Goal: Information Seeking & Learning: Learn about a topic

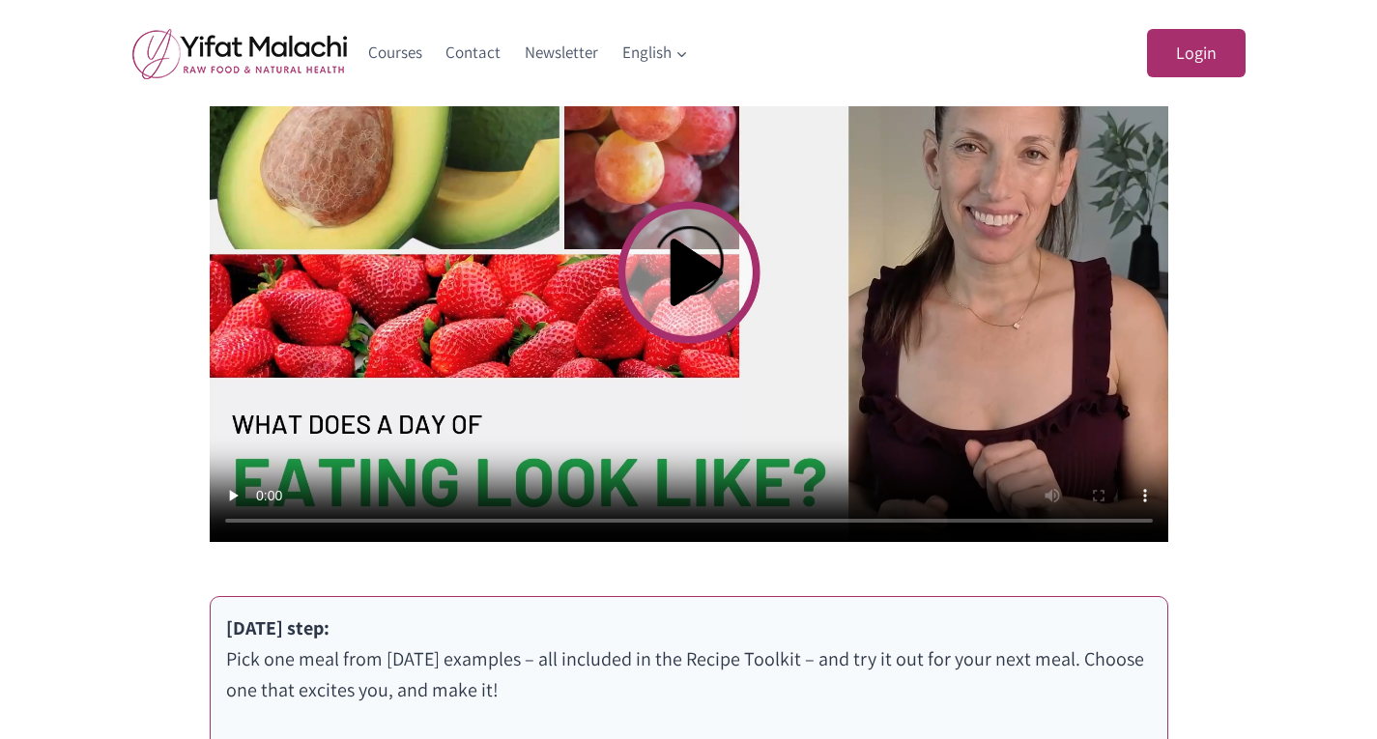
scroll to position [743, 0]
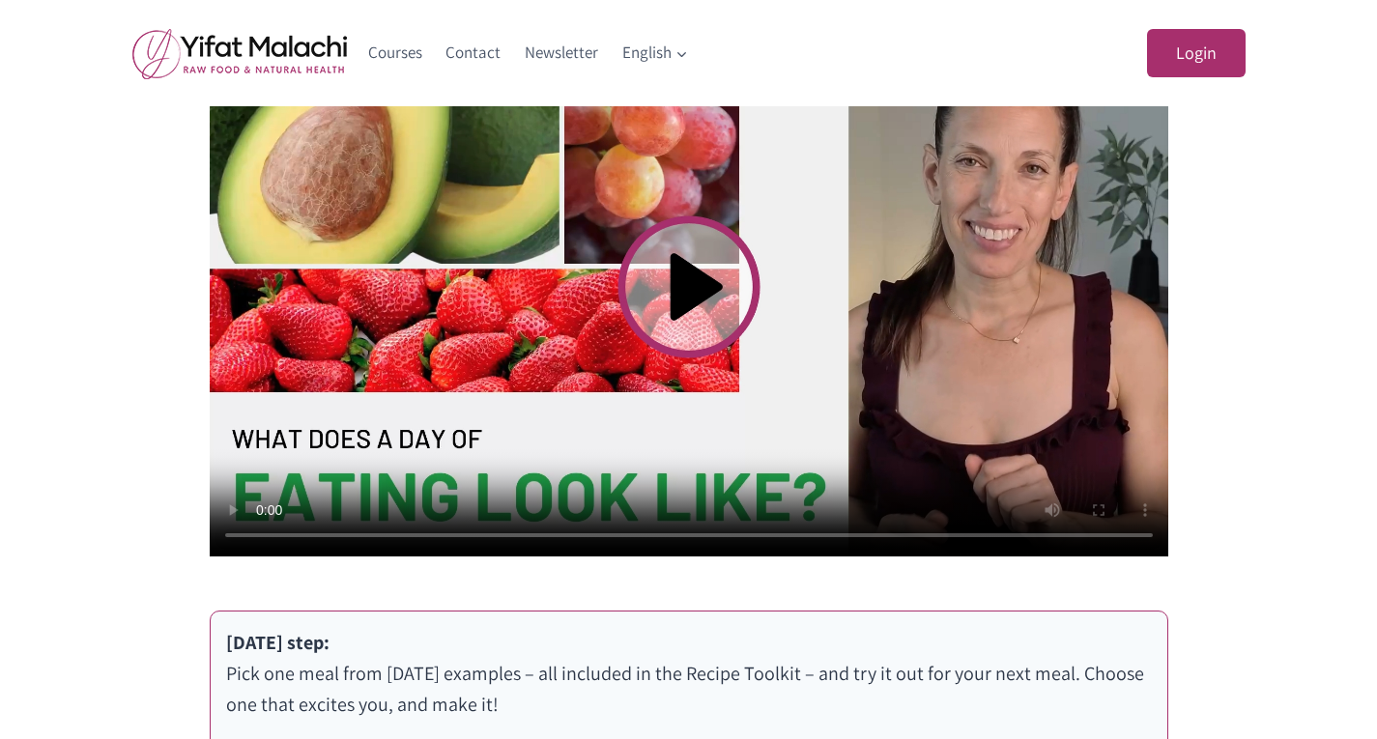
click at [688, 299] on video at bounding box center [689, 286] width 959 height 539
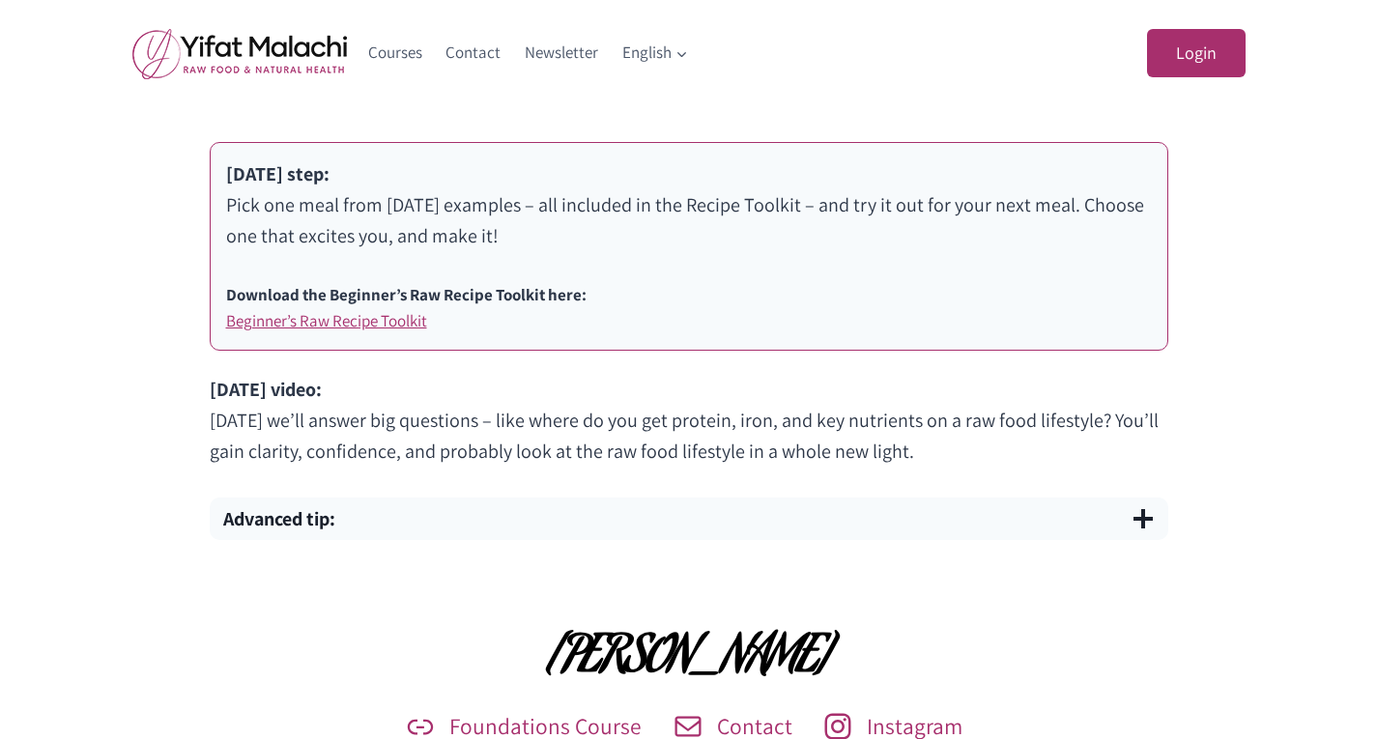
scroll to position [1187, 0]
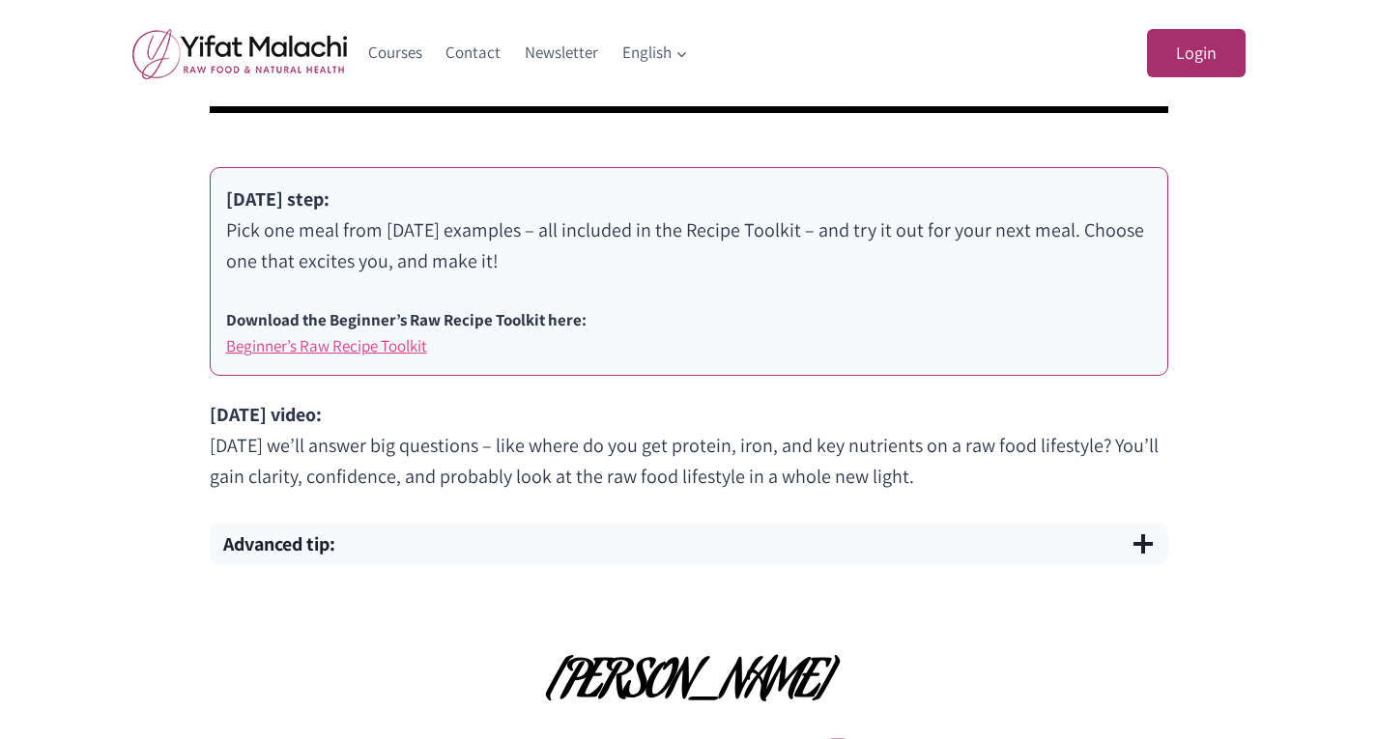
click at [365, 346] on link "Beginner’s Raw Recipe Toolkit" at bounding box center [326, 345] width 201 height 21
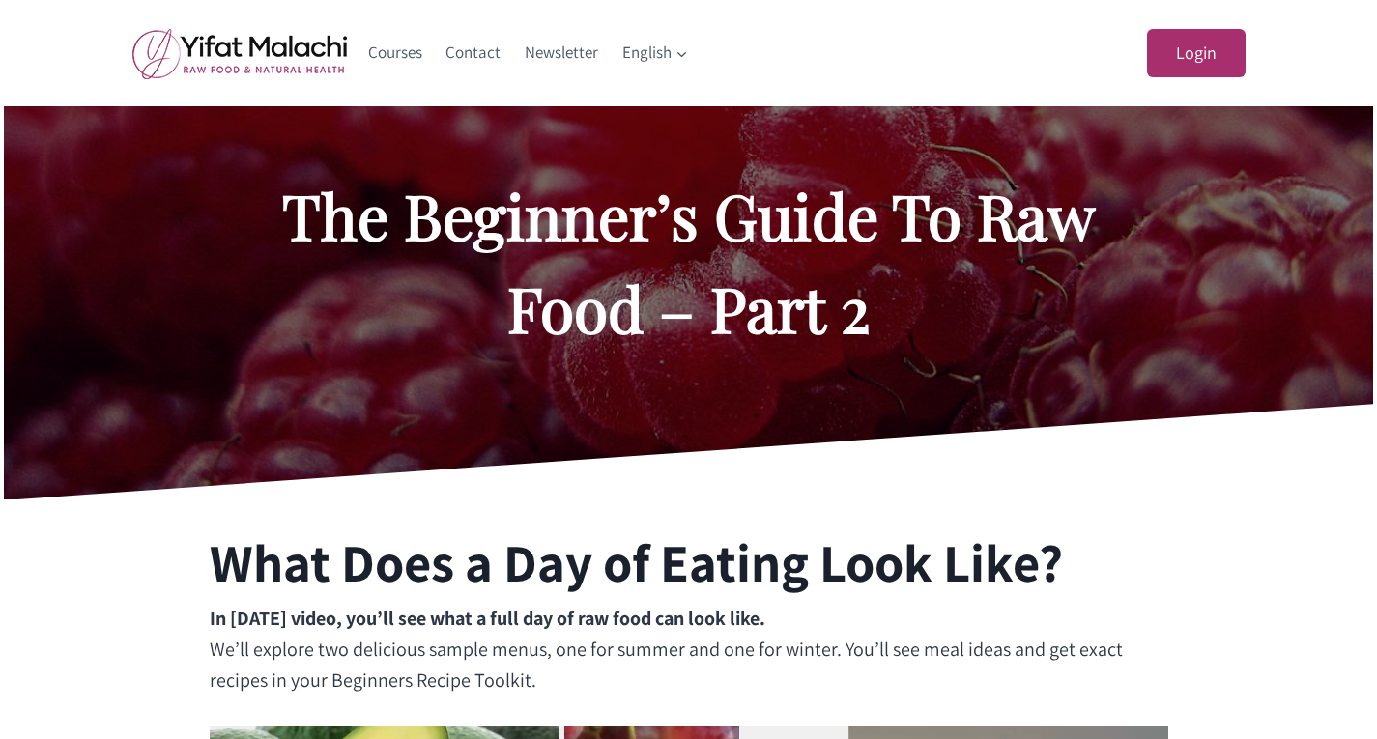
scroll to position [0, 0]
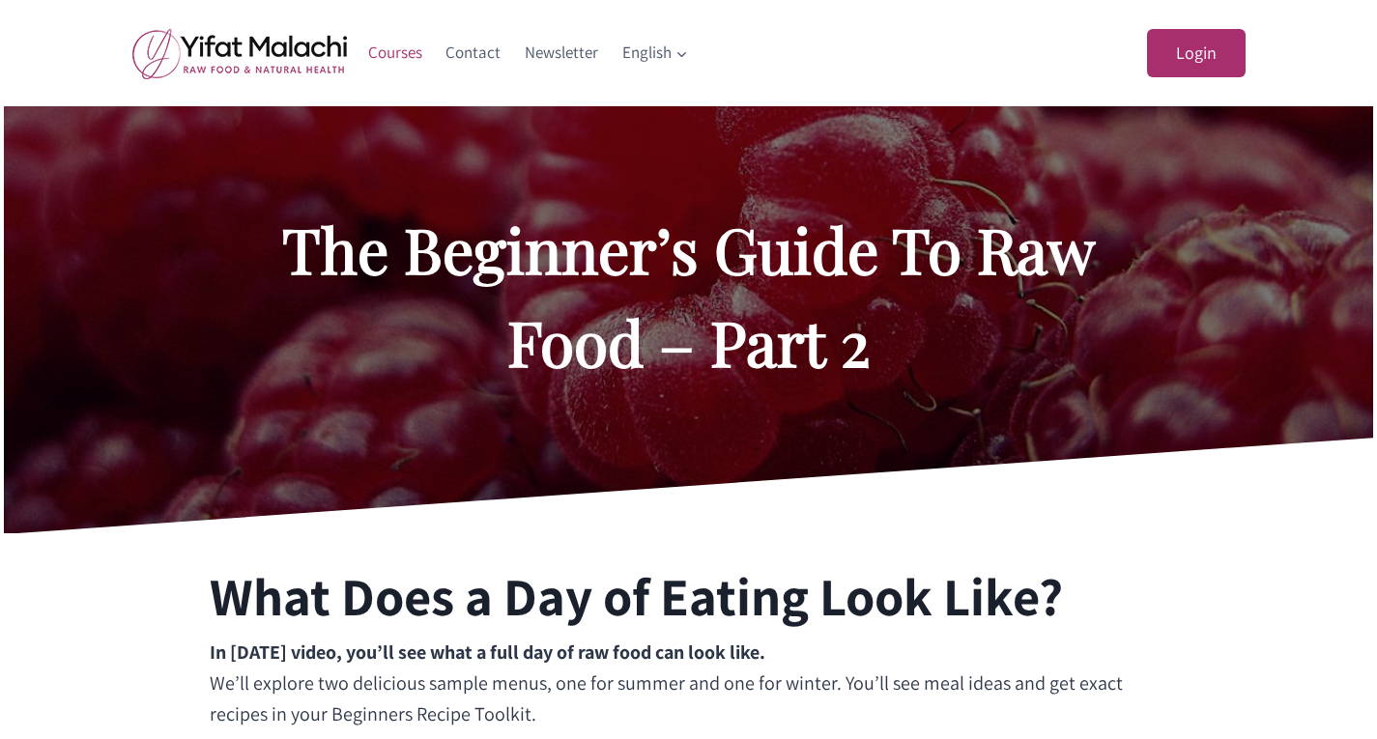
click at [396, 50] on link "Courses" at bounding box center [396, 53] width 78 height 46
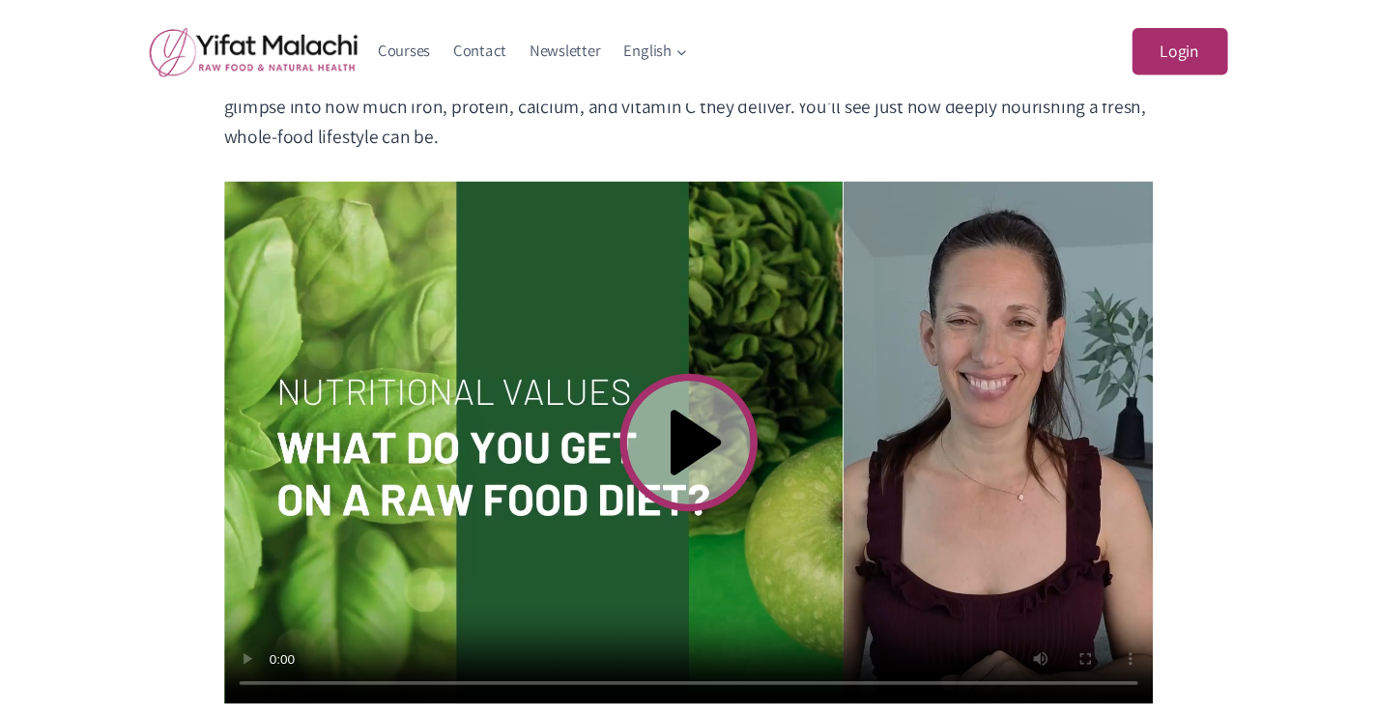
scroll to position [712, 0]
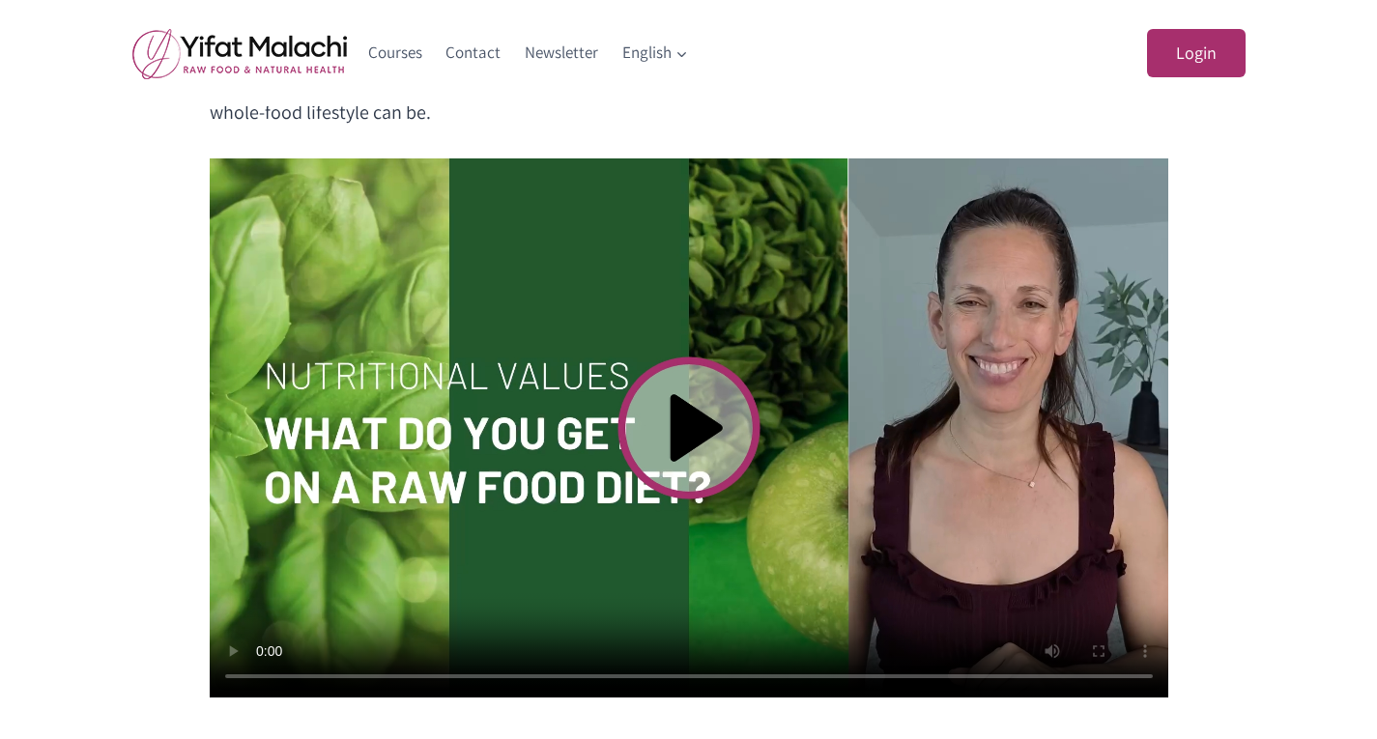
click at [691, 441] on video at bounding box center [689, 427] width 959 height 539
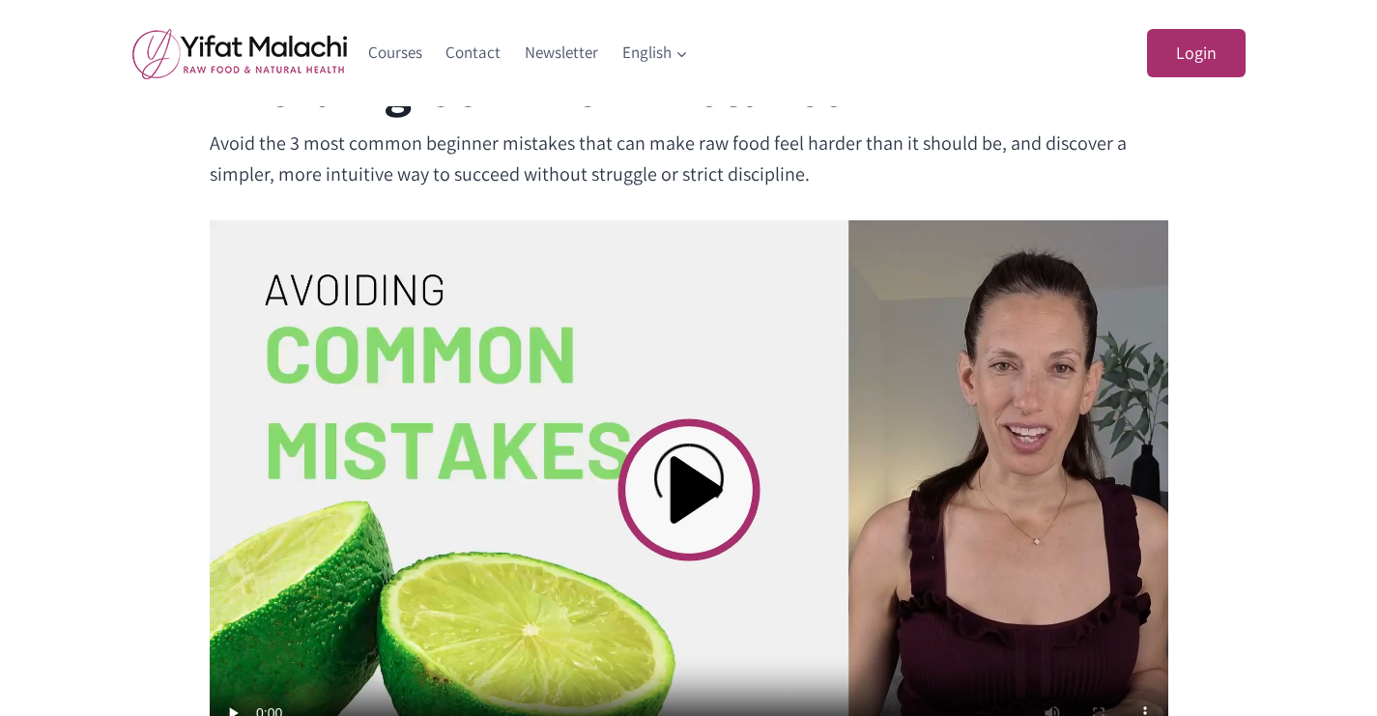
scroll to position [551, 0]
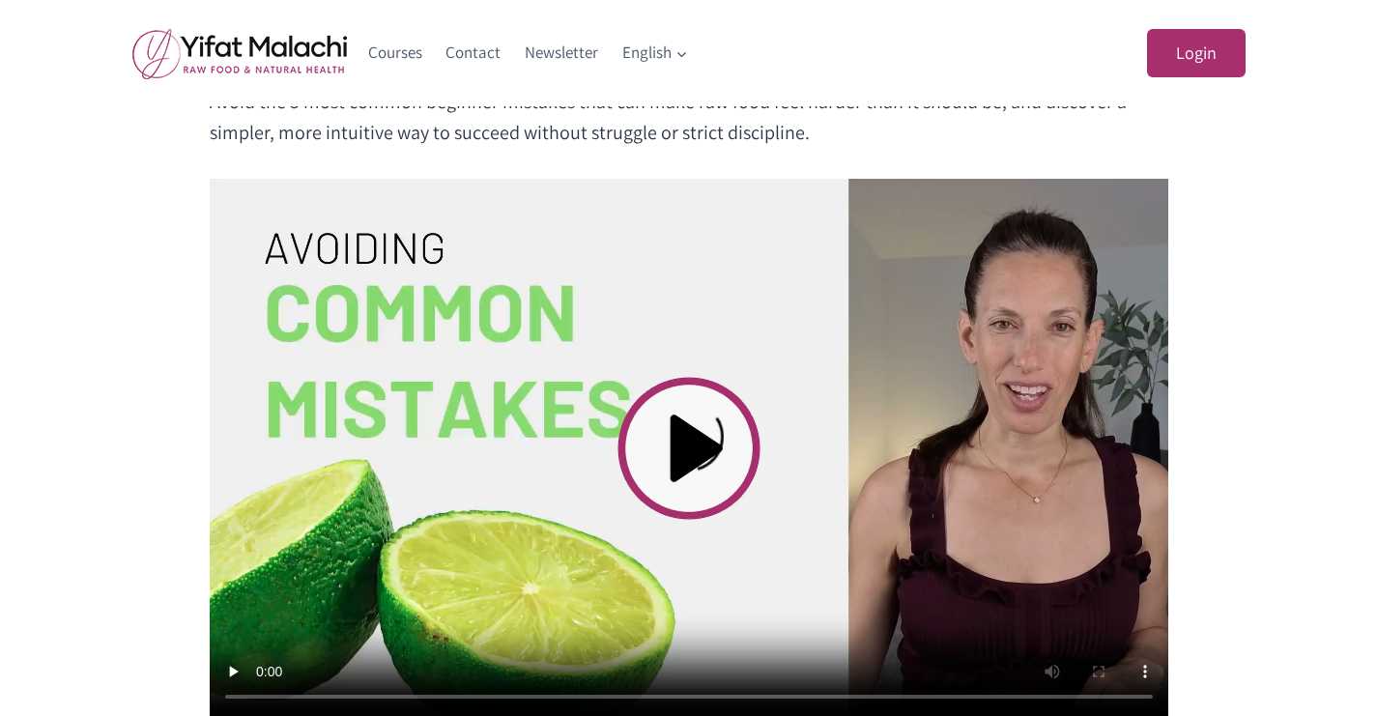
click at [702, 435] on video at bounding box center [689, 448] width 959 height 539
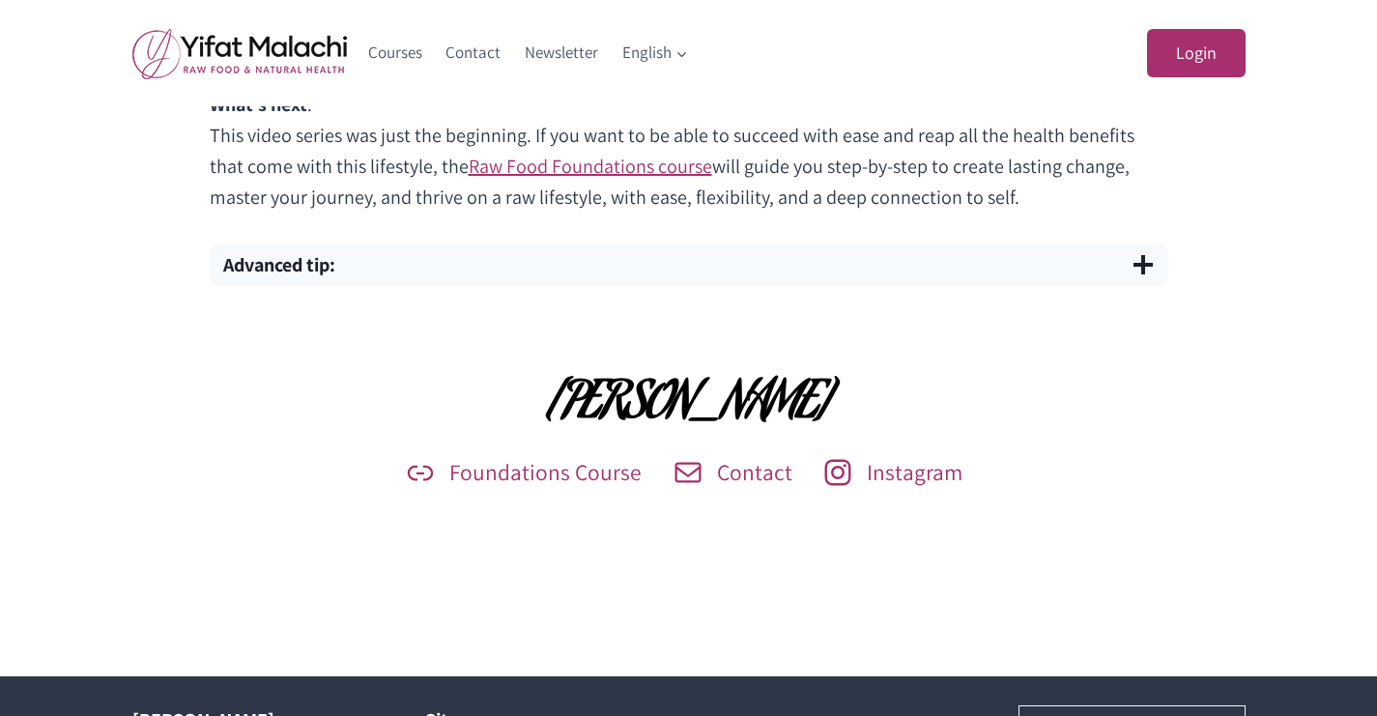
scroll to position [1405, 0]
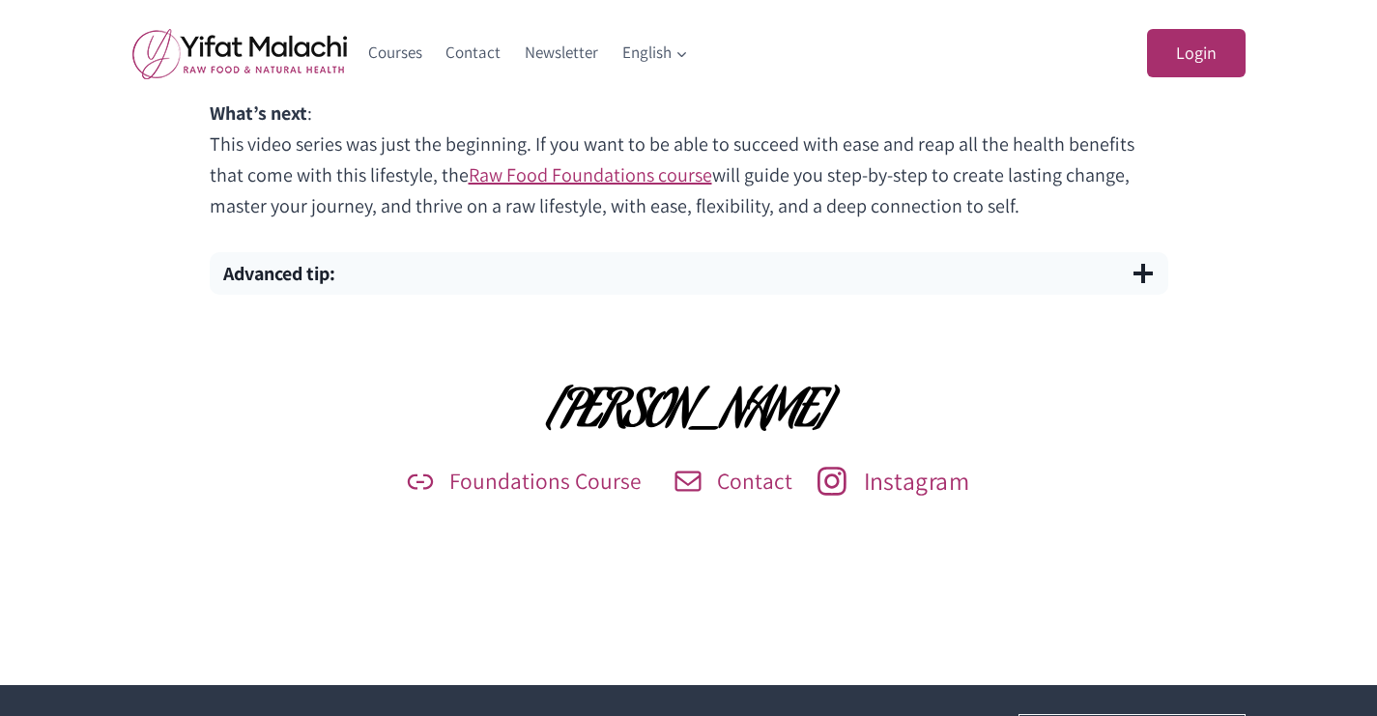
drag, startPoint x: 1387, startPoint y: 514, endPoint x: 928, endPoint y: 484, distance: 460.0
click at [928, 481] on span "Instagram" at bounding box center [916, 481] width 105 height 0
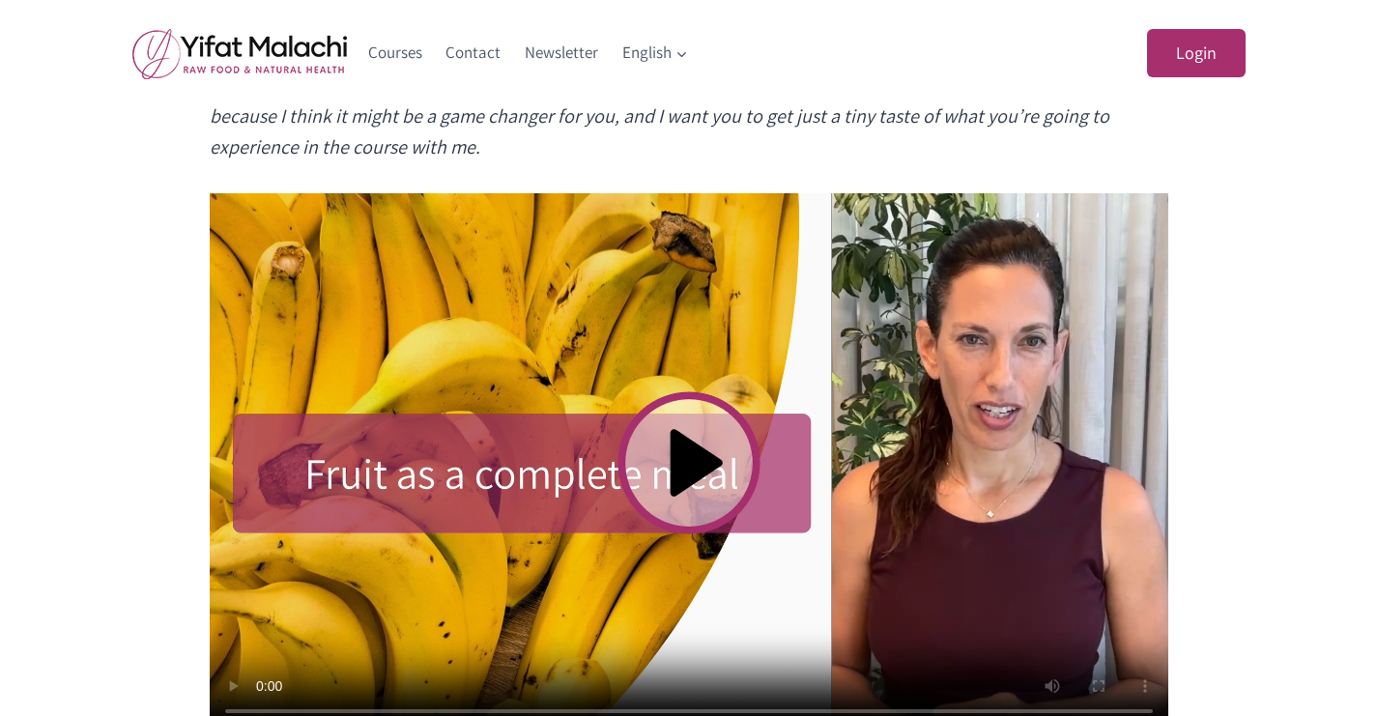
scroll to position [981, 0]
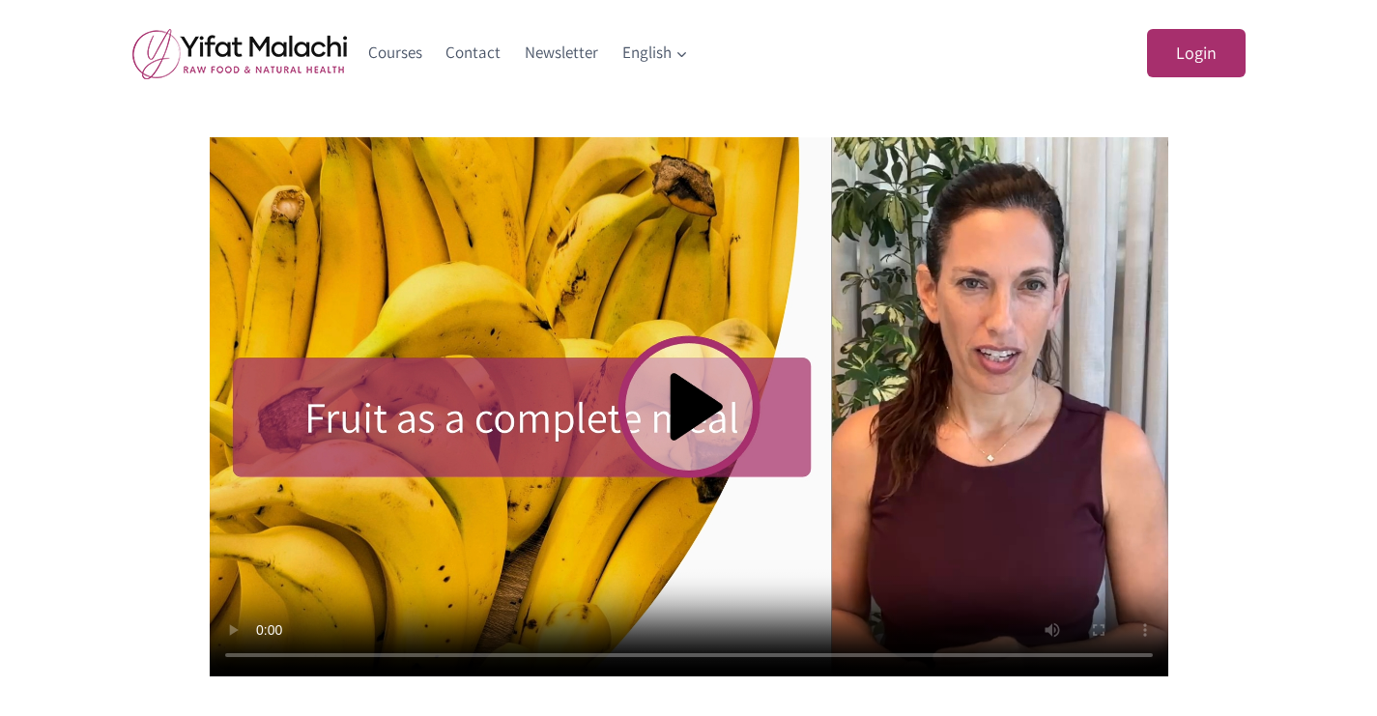
click at [720, 402] on video at bounding box center [689, 406] width 959 height 539
click at [580, 319] on video at bounding box center [689, 406] width 959 height 539
